Goal: Check status: Check status

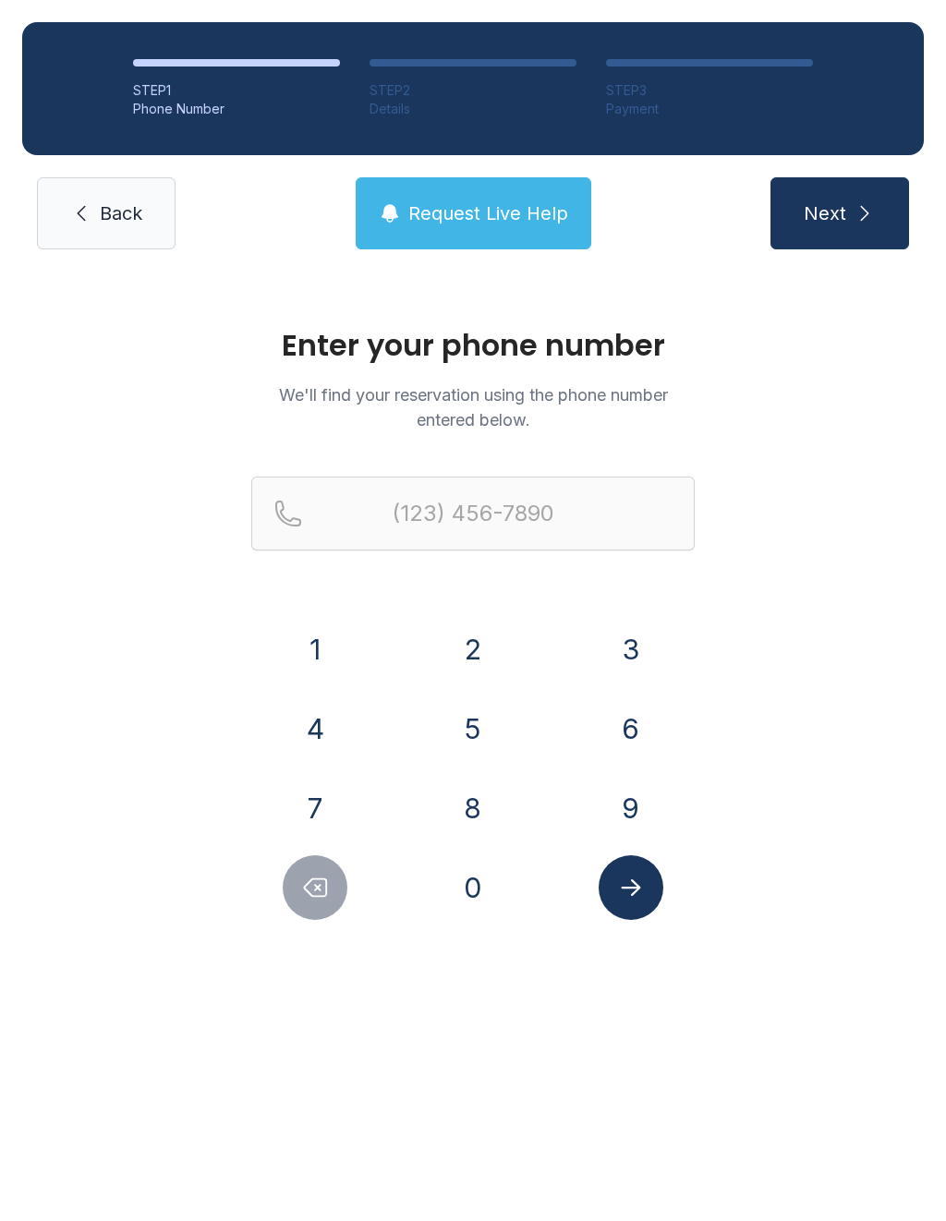
click at [500, 811] on button "8" at bounding box center [473, 808] width 65 height 65
click at [315, 646] on button "1" at bounding box center [315, 649] width 65 height 65
click at [630, 637] on button "3" at bounding box center [630, 649] width 65 height 65
click at [481, 736] on button "5" at bounding box center [473, 728] width 65 height 65
click at [459, 738] on button "5" at bounding box center [473, 728] width 65 height 65
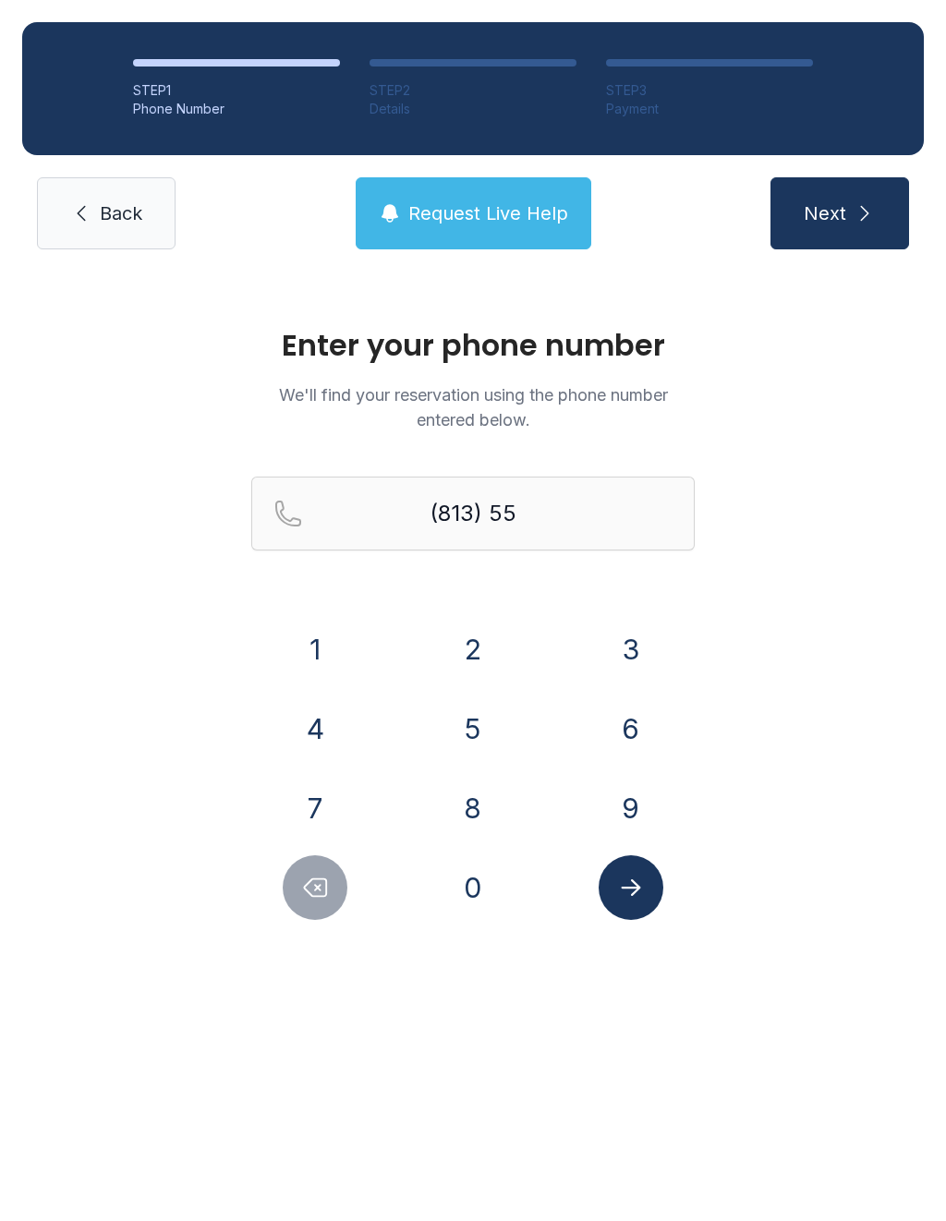
click at [327, 793] on button "7" at bounding box center [315, 808] width 65 height 65
click at [471, 654] on button "2" at bounding box center [473, 649] width 65 height 65
click at [316, 725] on button "4" at bounding box center [315, 728] width 65 height 65
click at [469, 828] on button "8" at bounding box center [473, 808] width 65 height 65
click at [284, 735] on button "4" at bounding box center [315, 728] width 65 height 65
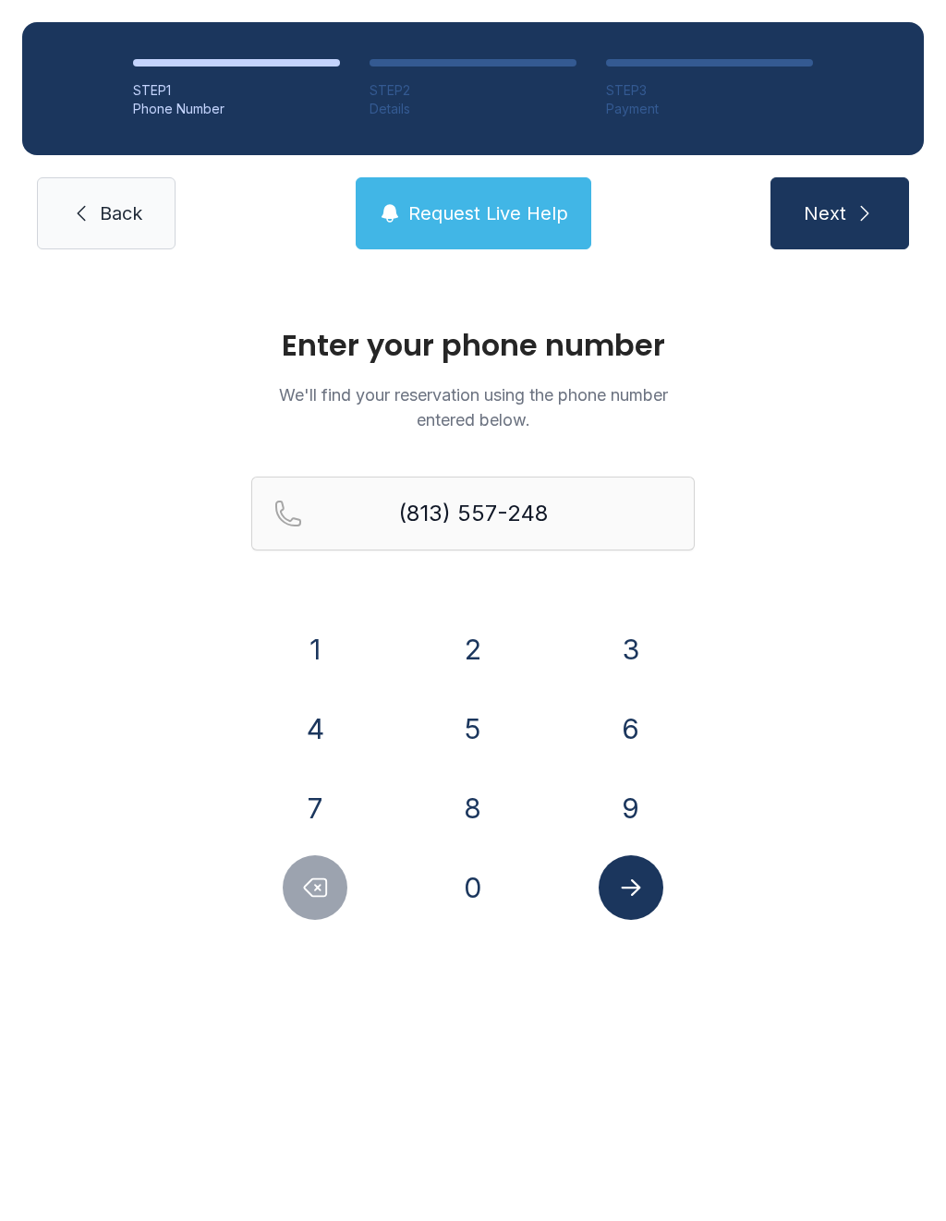
type input "[PHONE_NUMBER]"
click at [624, 901] on button "Submit lookup form" at bounding box center [630, 887] width 65 height 65
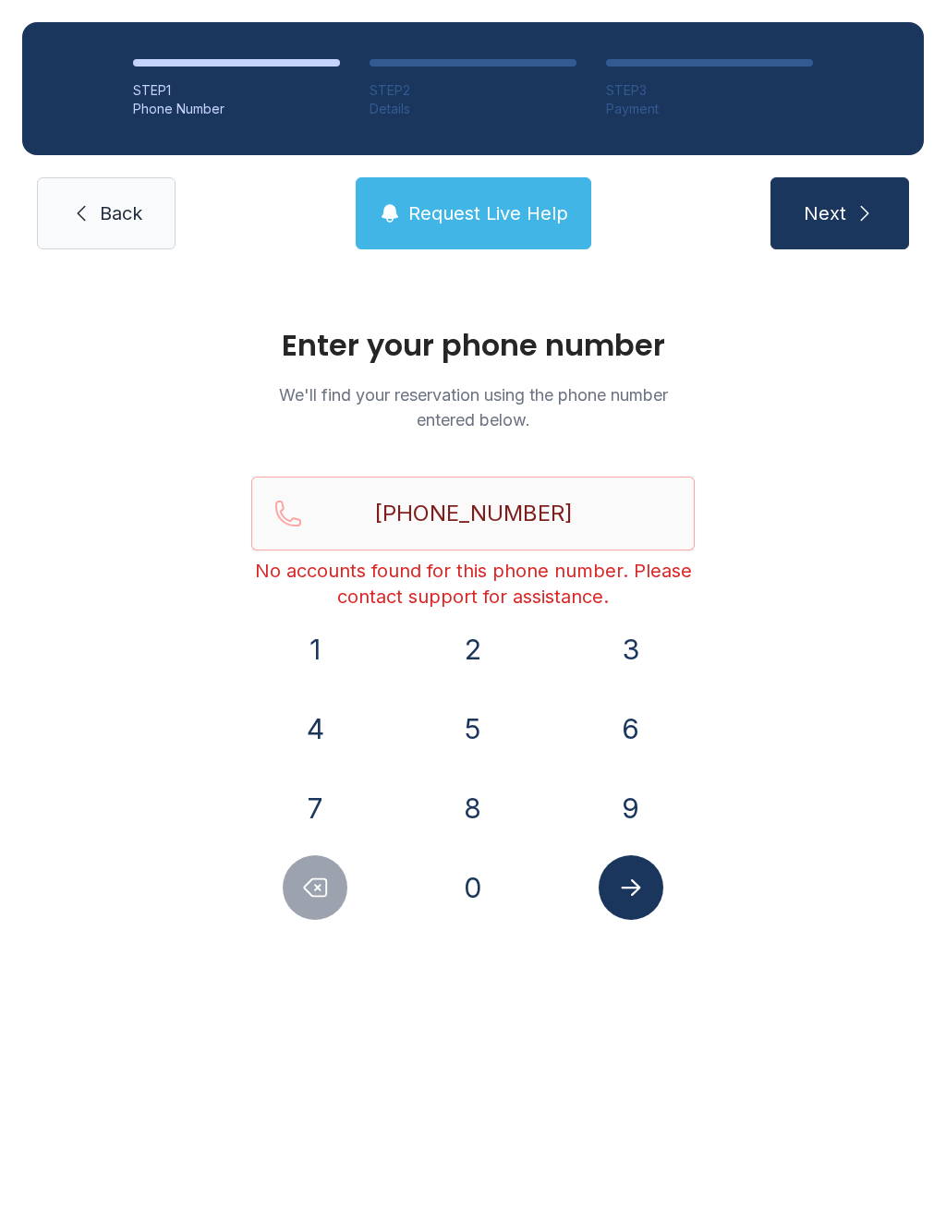
click at [474, 220] on span "Request Live Help" at bounding box center [488, 213] width 160 height 26
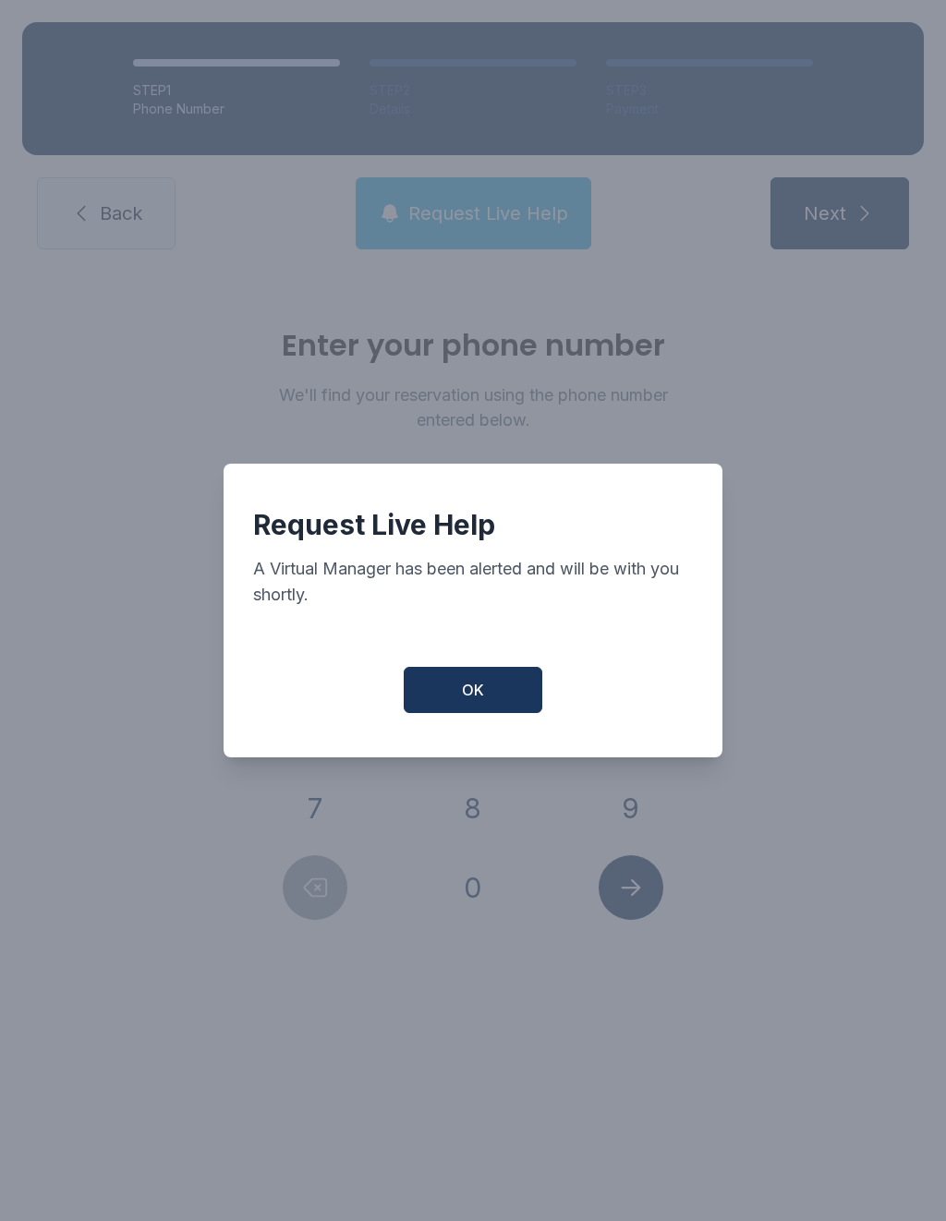
click at [490, 696] on button "OK" at bounding box center [473, 690] width 139 height 46
